Goal: Register for event/course

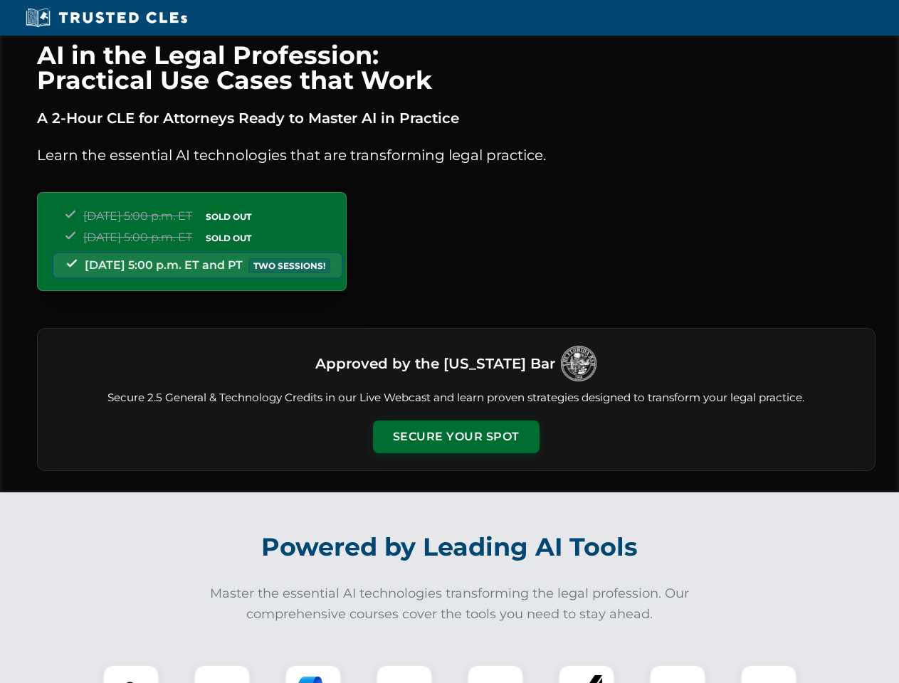
click at [455, 437] on button "Secure Your Spot" at bounding box center [456, 437] width 167 height 33
click at [131, 674] on img at bounding box center [130, 693] width 41 height 41
